Goal: Task Accomplishment & Management: Manage account settings

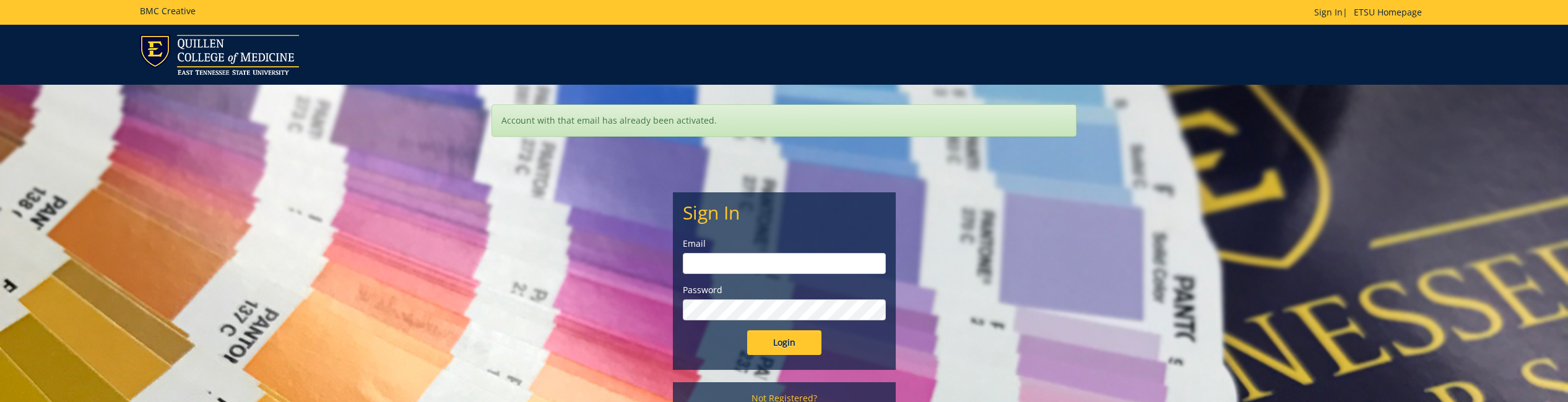
click at [707, 266] on input "email" at bounding box center [784, 264] width 203 height 21
type input "[PERSON_NAME][EMAIL_ADDRESS][DOMAIN_NAME]"
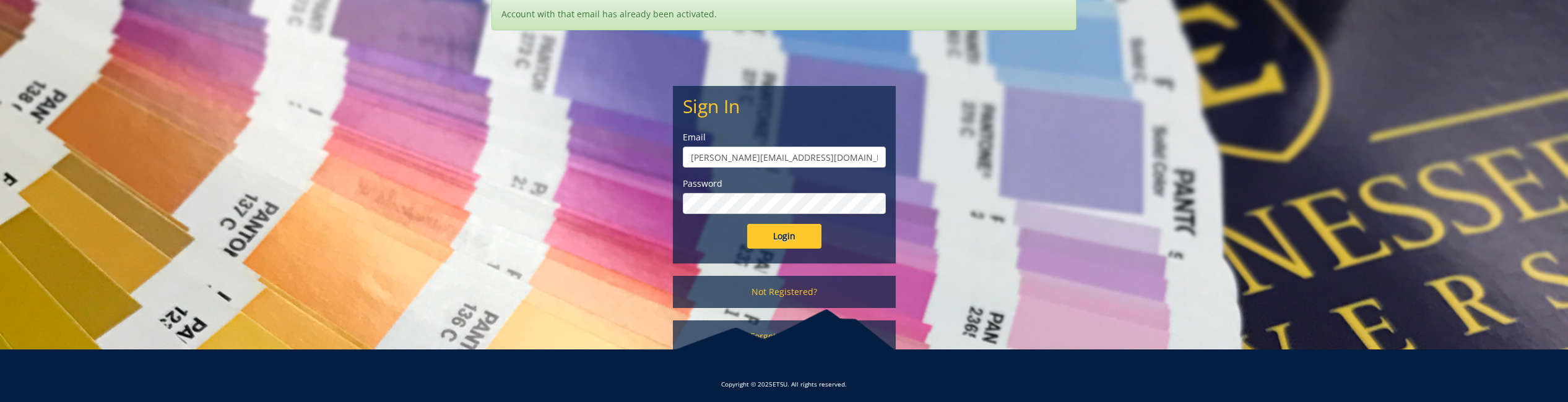
scroll to position [111, 0]
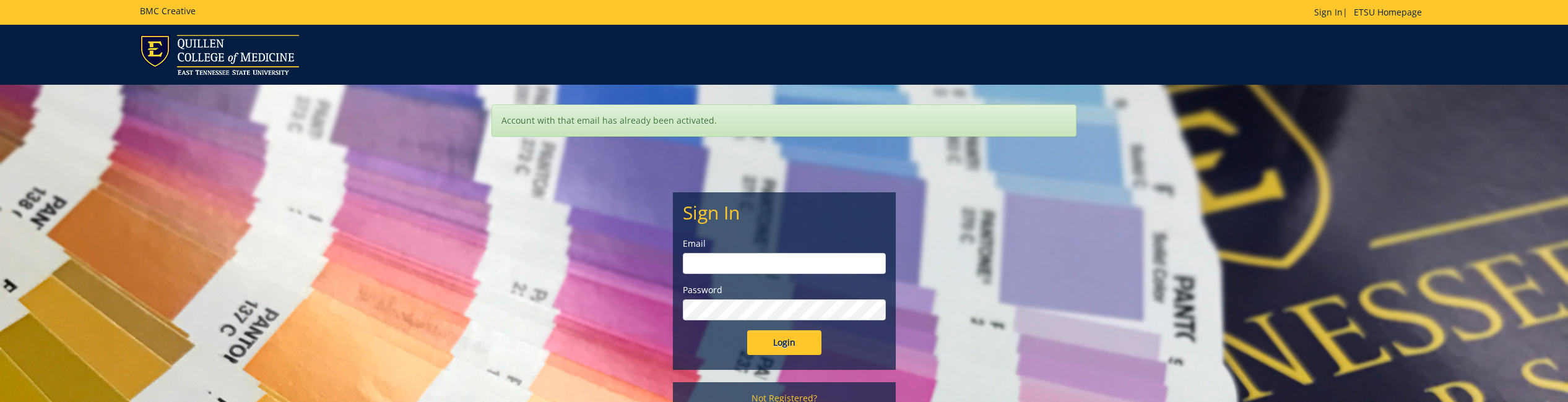
click at [709, 264] on input "email" at bounding box center [784, 264] width 203 height 21
type input "[PERSON_NAME][EMAIL_ADDRESS][DOMAIN_NAME]"
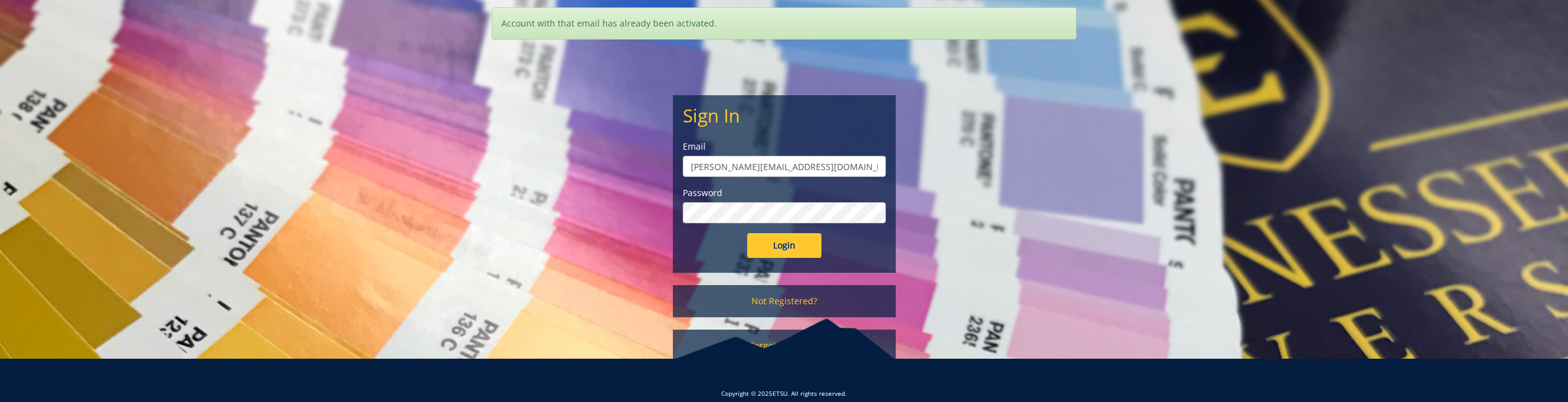
scroll to position [111, 0]
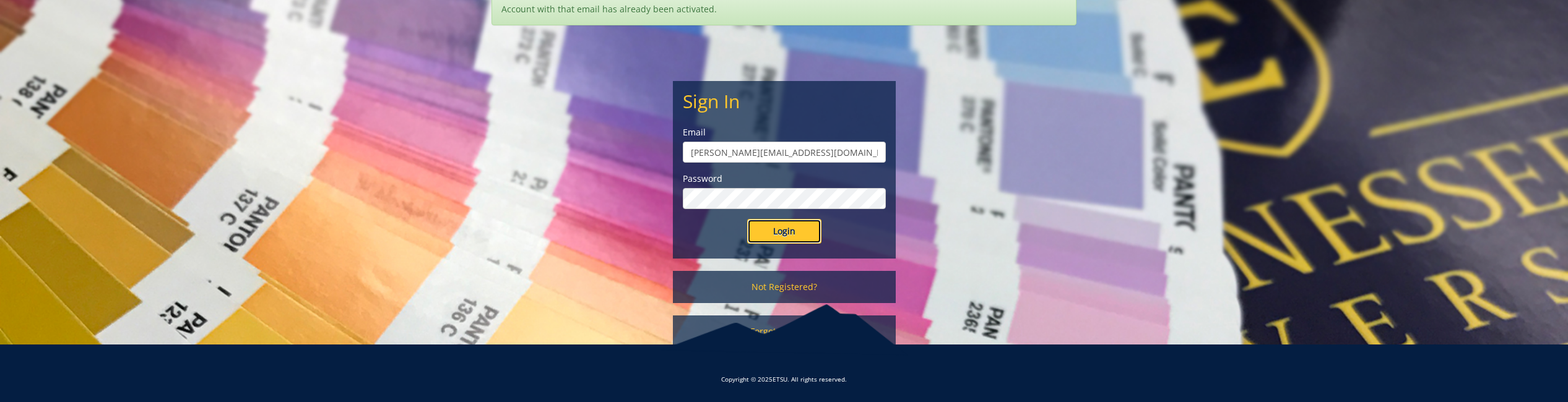
click at [781, 231] on input "Login" at bounding box center [784, 231] width 74 height 24
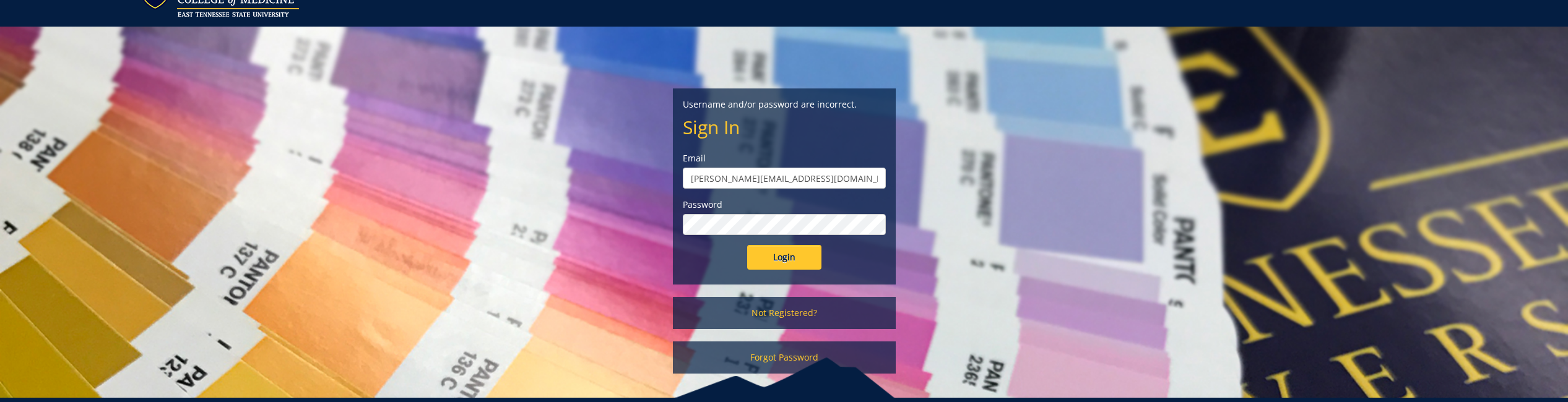
scroll to position [111, 0]
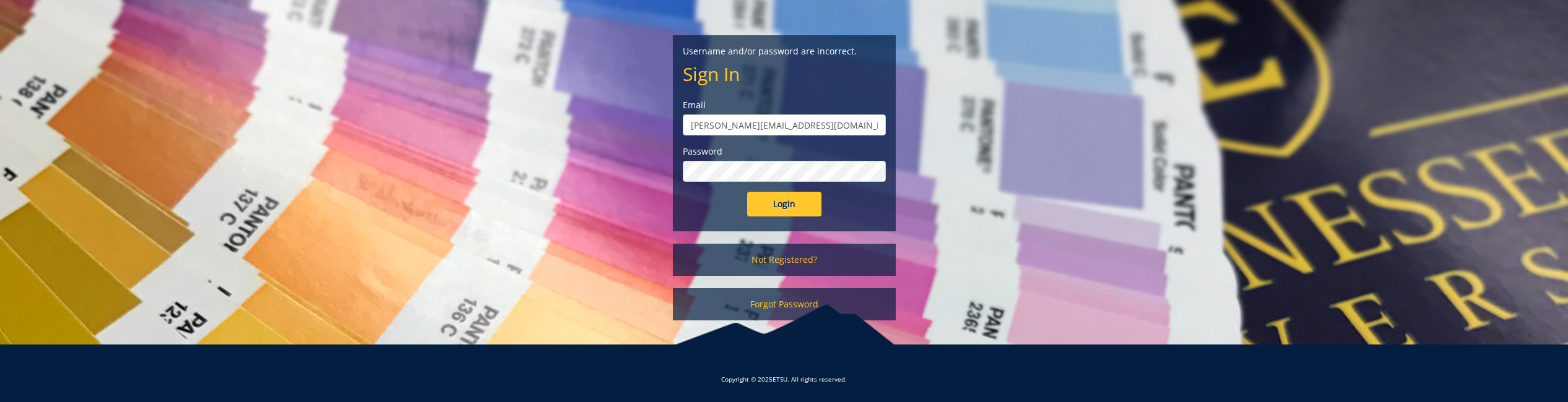
click at [783, 305] on div at bounding box center [784, 330] width 247 height 52
click at [782, 305] on div at bounding box center [784, 330] width 247 height 52
click at [775, 306] on div at bounding box center [784, 330] width 247 height 52
click at [768, 307] on div at bounding box center [784, 330] width 247 height 52
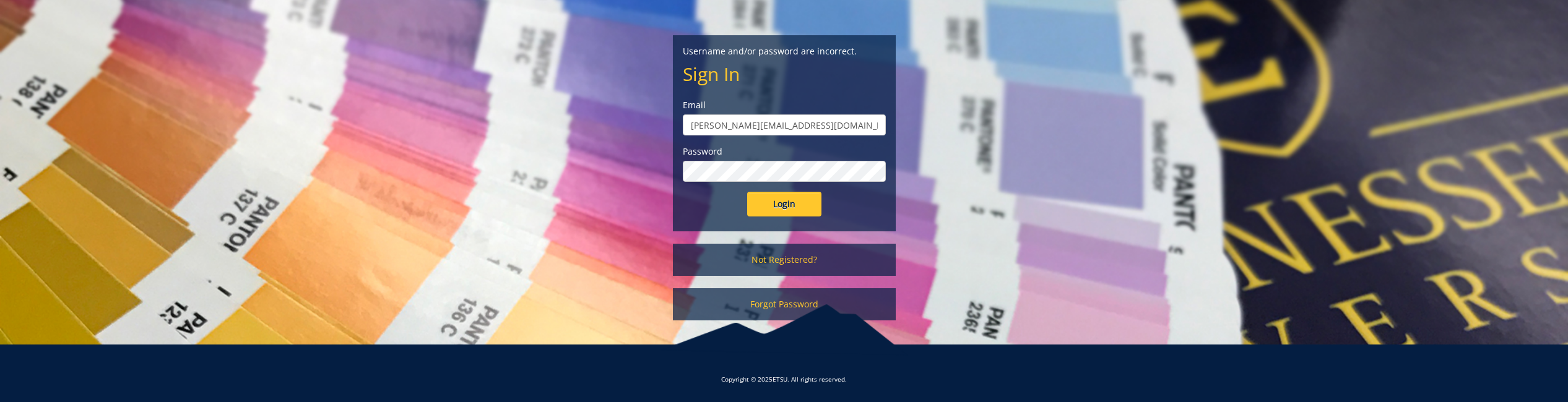
click at [768, 307] on div at bounding box center [784, 330] width 247 height 52
click at [784, 205] on input "Login" at bounding box center [784, 203] width 74 height 24
